Goal: Information Seeking & Learning: Understand process/instructions

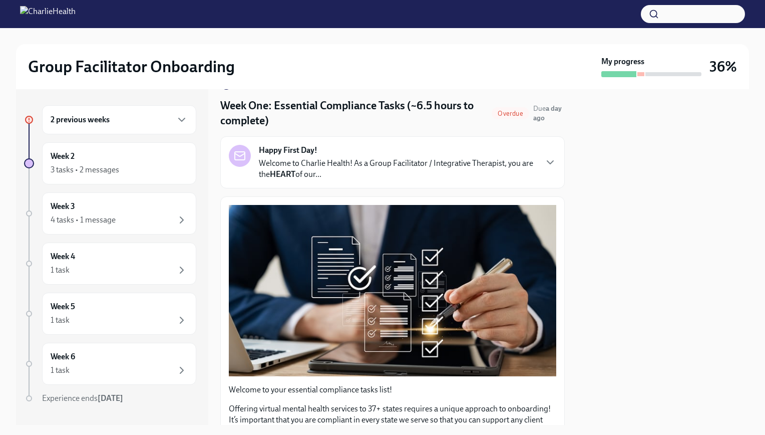
scroll to position [50, 0]
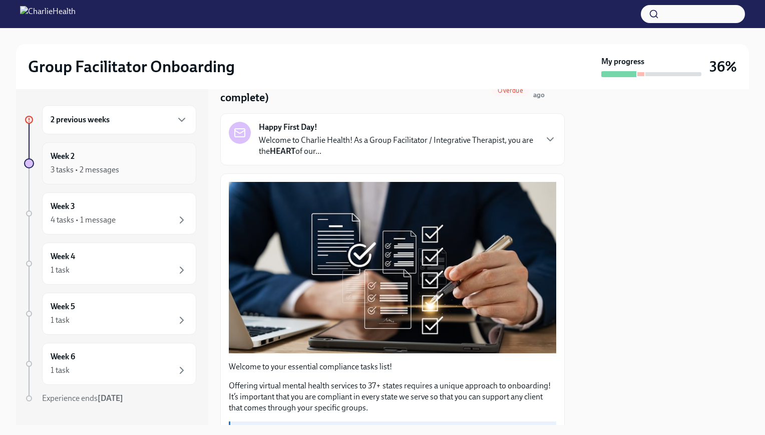
click at [143, 172] on div "3 tasks • 2 messages" at bounding box center [119, 170] width 137 height 12
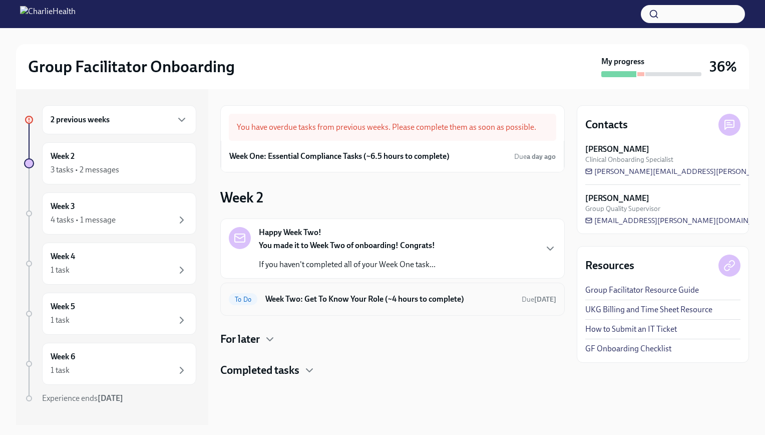
click at [368, 293] on h6 "Week Two: Get To Know Your Role (~4 hours to complete)" at bounding box center [389, 298] width 248 height 11
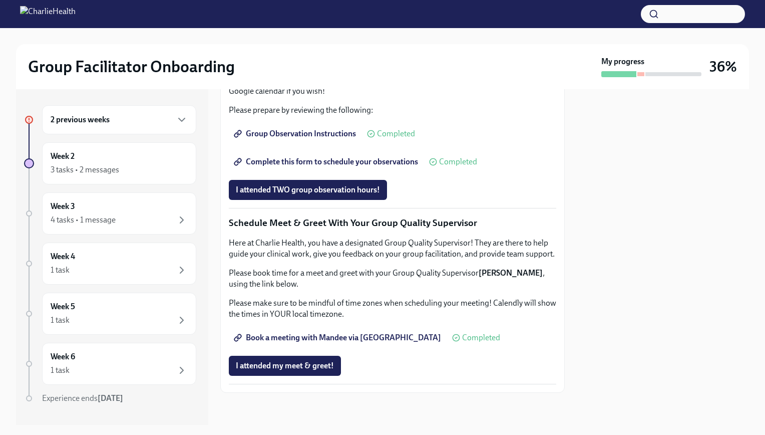
scroll to position [897, 0]
click at [169, 201] on div "Week 3 4 tasks • 1 message" at bounding box center [119, 213] width 137 height 25
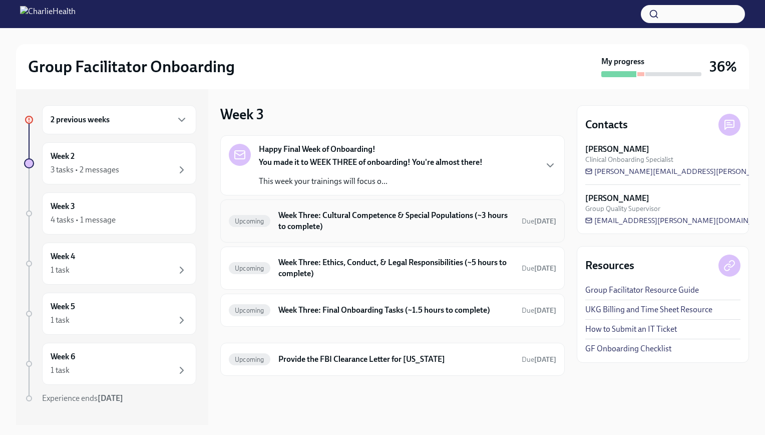
click at [379, 210] on h6 "Week Three: Cultural Competence & Special Populations (~3 hours to complete)" at bounding box center [395, 221] width 235 height 22
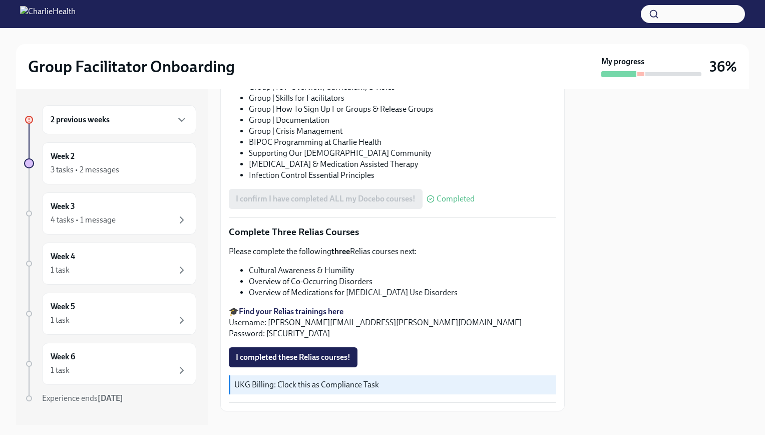
scroll to position [717, 0]
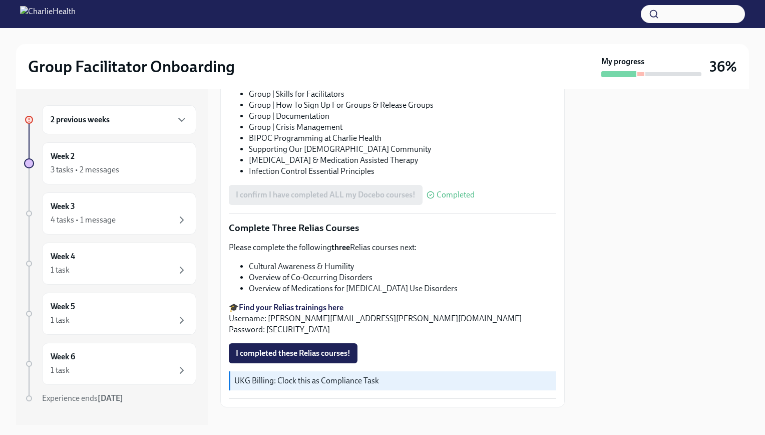
click at [337, 302] on strong "Find your Relias trainings here" at bounding box center [291, 307] width 105 height 10
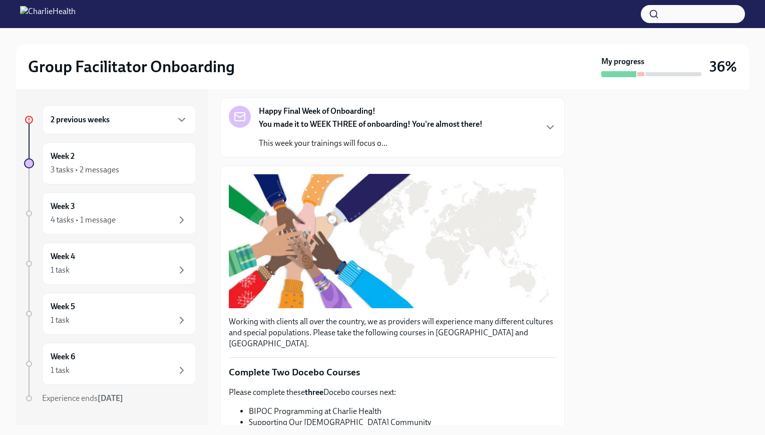
scroll to position [0, 0]
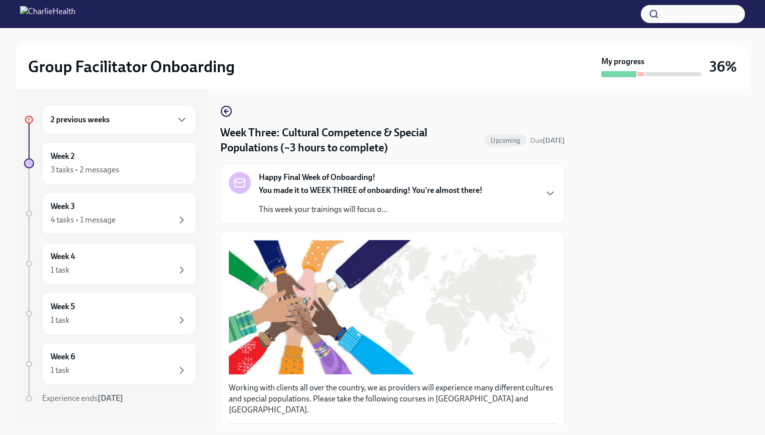
click at [112, 122] on div "2 previous weeks" at bounding box center [119, 120] width 137 height 12
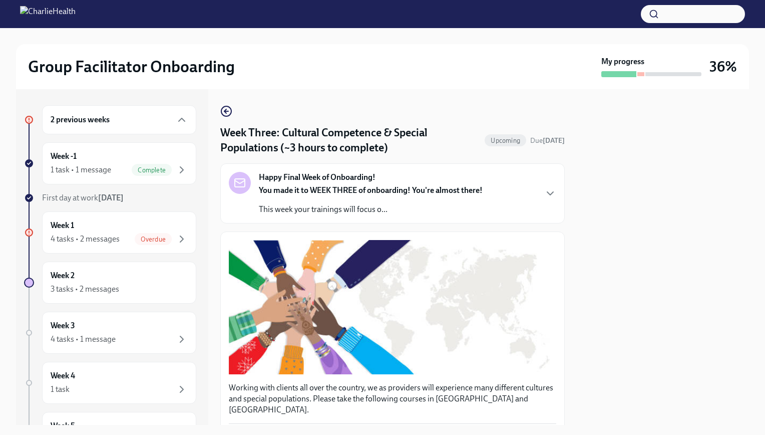
click at [150, 127] on div "2 previous weeks" at bounding box center [119, 119] width 154 height 29
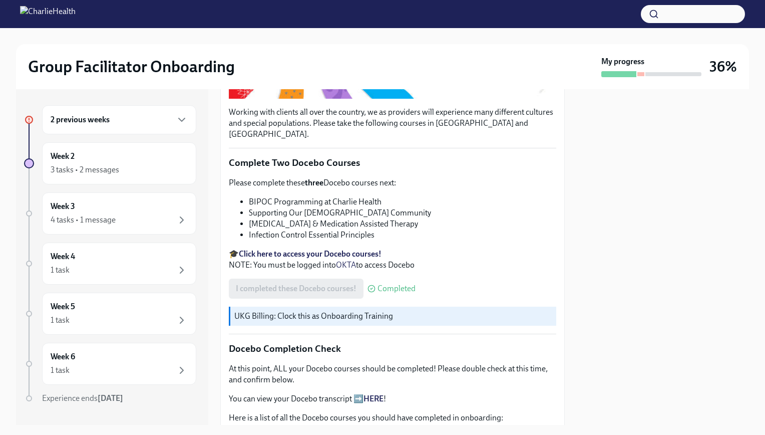
scroll to position [351, 0]
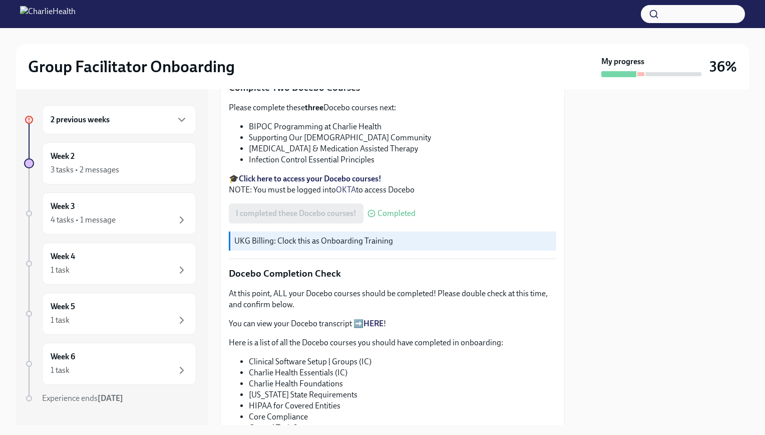
drag, startPoint x: 661, startPoint y: 1, endPoint x: 479, endPoint y: 41, distance: 186.7
click at [379, 41] on div at bounding box center [382, 36] width 733 height 16
click at [134, 117] on div "2 previous weeks" at bounding box center [119, 120] width 137 height 12
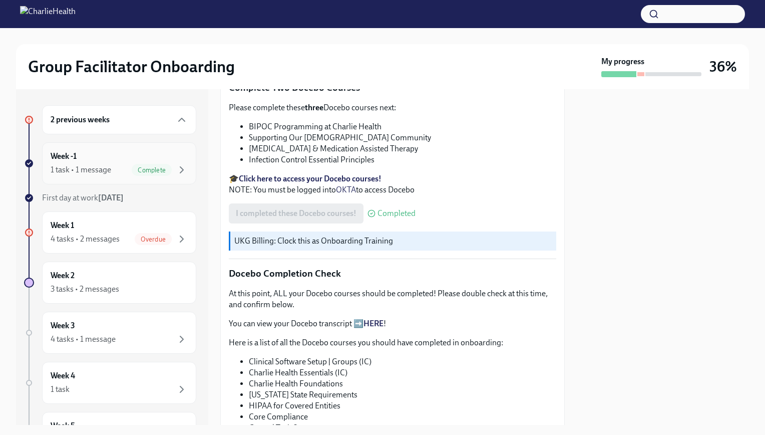
click at [130, 158] on div "Week -1 1 task • 1 message Complete" at bounding box center [119, 163] width 137 height 25
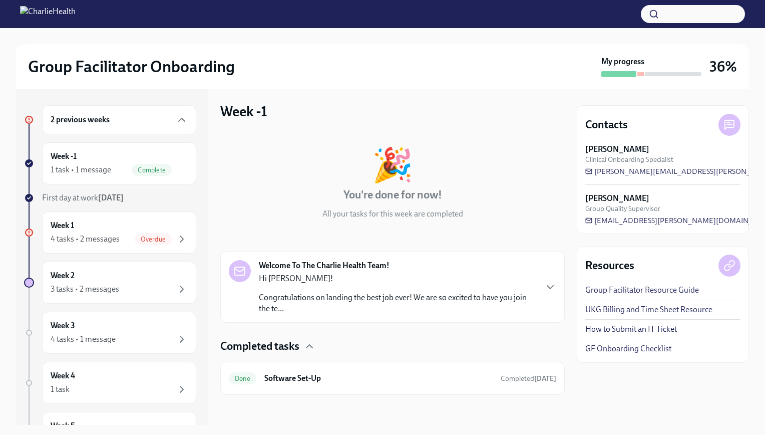
scroll to position [4, 0]
click at [345, 285] on div "Hi [PERSON_NAME]! Congratulations on landing the best job ever! We are so excit…" at bounding box center [397, 292] width 277 height 41
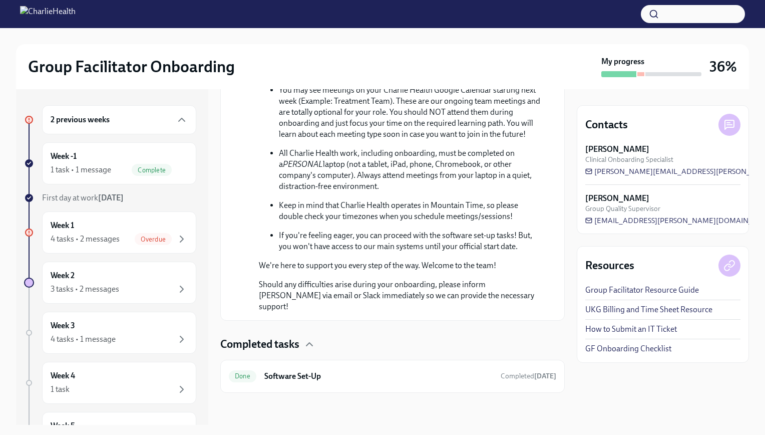
scroll to position [542, 0]
click at [352, 368] on div "Done Software Set-Up Completed [DATE]" at bounding box center [392, 376] width 344 height 33
click at [344, 375] on h6 "Software Set-Up" at bounding box center [378, 376] width 228 height 11
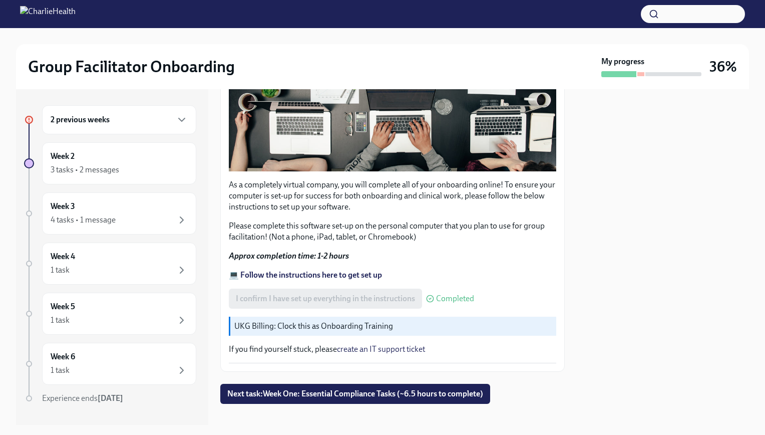
scroll to position [264, 0]
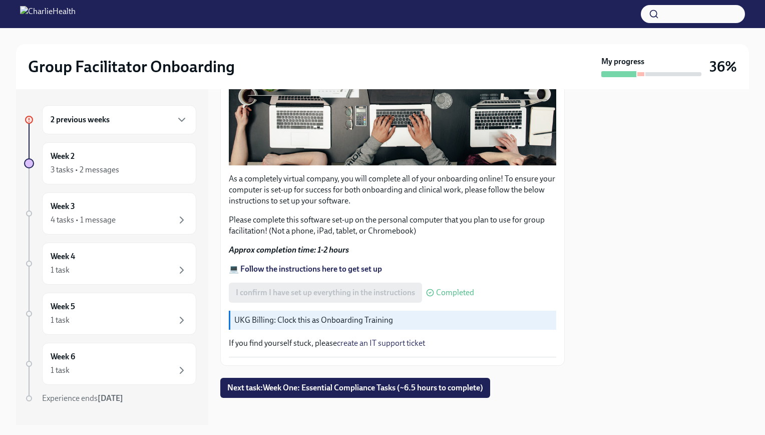
click at [366, 264] on strong "💻 Follow the instructions here to get set up" at bounding box center [305, 269] width 153 height 10
